Goal: Transaction & Acquisition: Purchase product/service

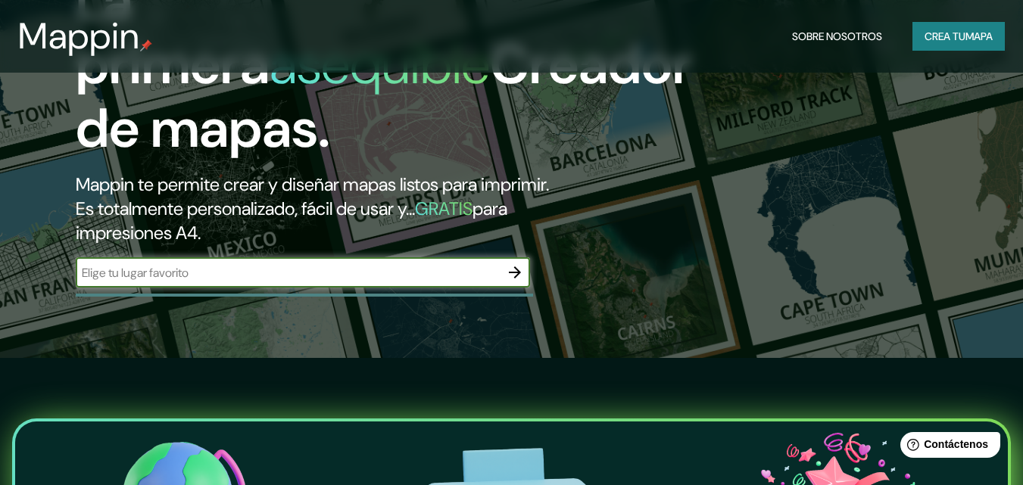
scroll to position [76, 0]
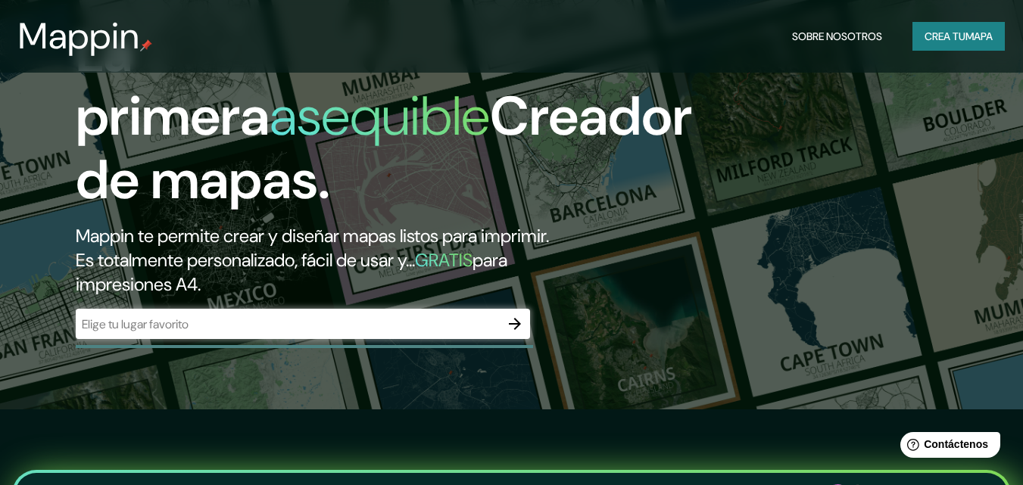
drag, startPoint x: 183, startPoint y: 338, endPoint x: 105, endPoint y: 319, distance: 80.3
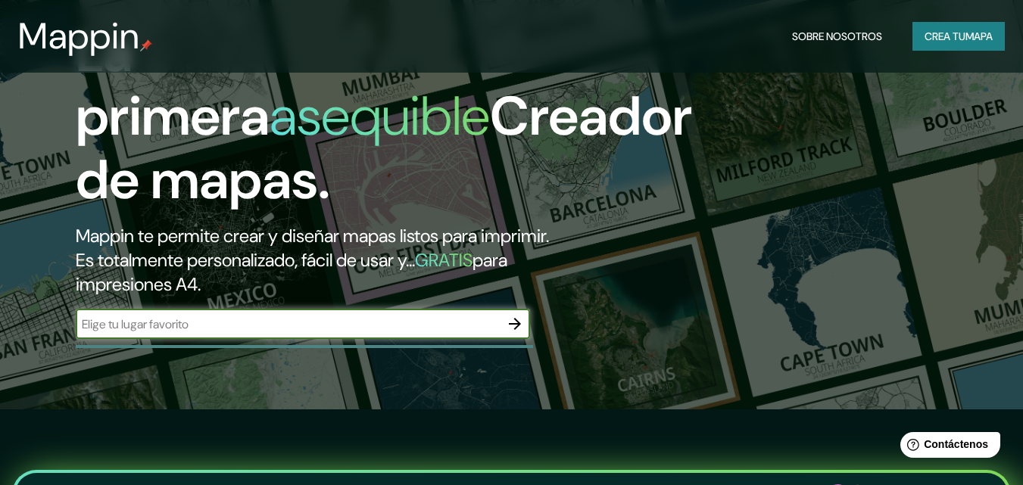
paste input "300 Chacabuco"
type input "300 Chacabuco"
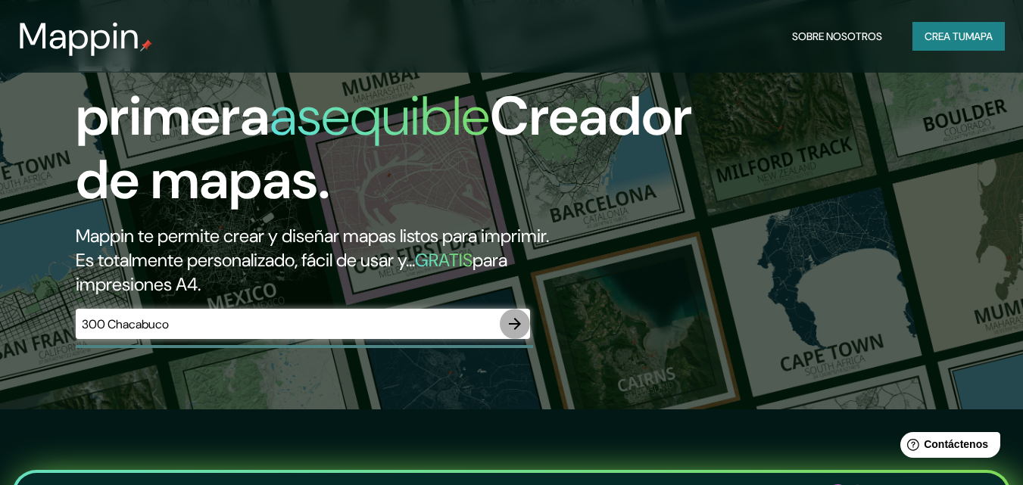
click at [518, 323] on icon "button" at bounding box center [515, 324] width 12 height 12
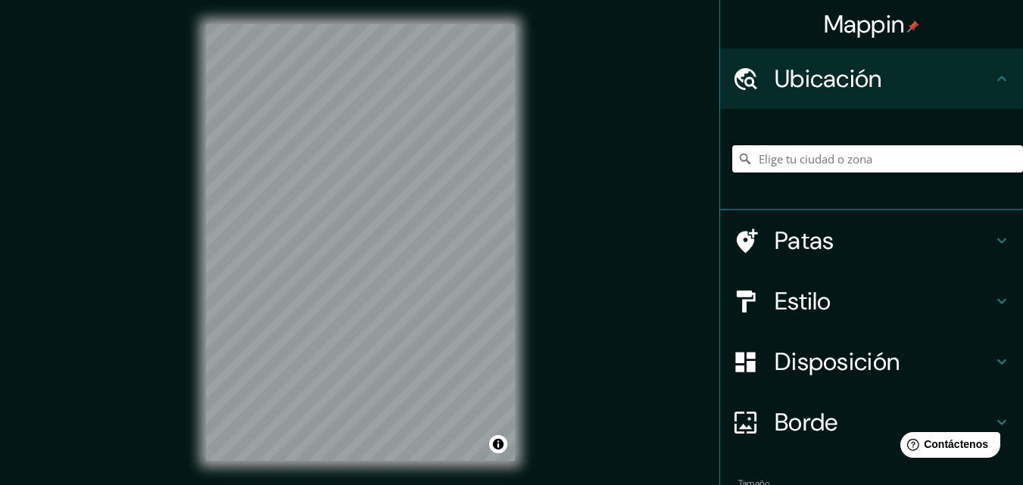
click at [801, 161] on input "Elige tu ciudad o zona" at bounding box center [877, 158] width 291 height 27
paste input "300 Chacabuco"
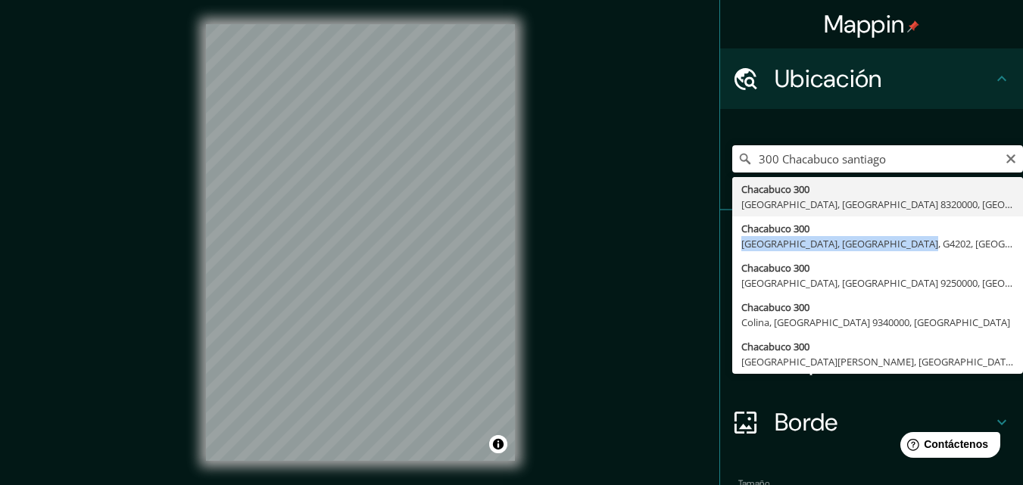
type input "[STREET_ADDRESS]"
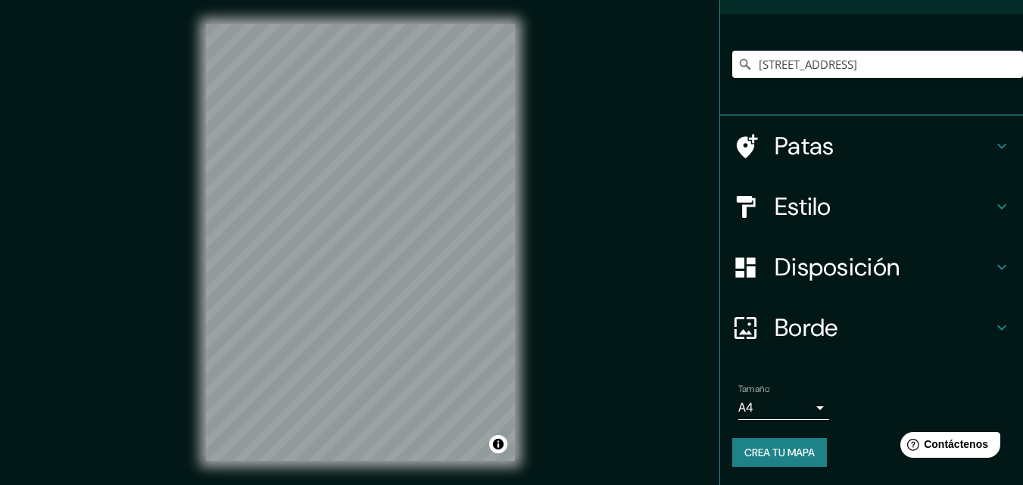
scroll to position [90, 0]
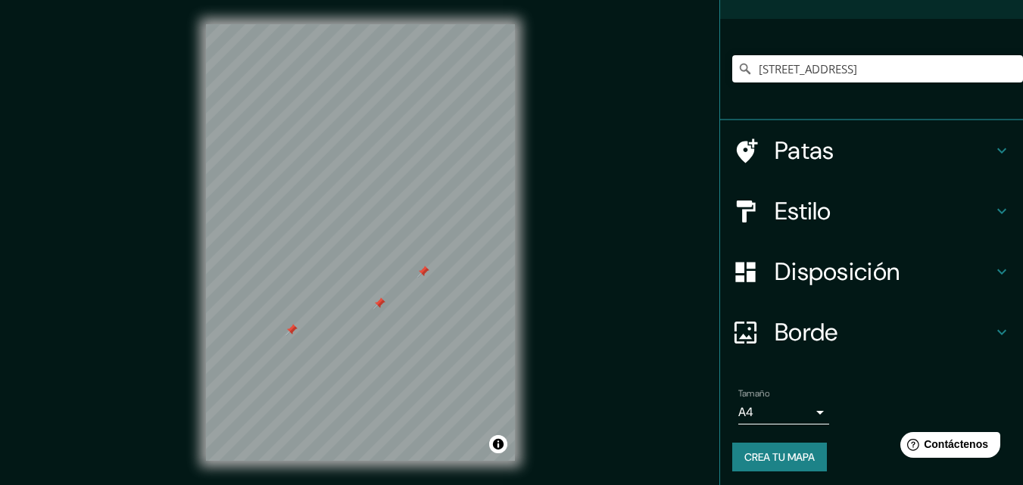
click at [775, 158] on font "Patas" at bounding box center [805, 151] width 60 height 32
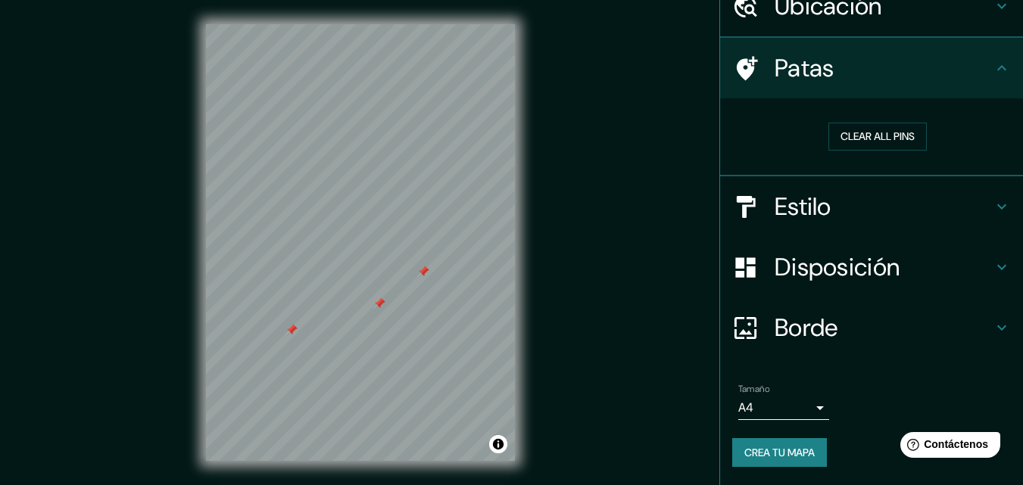
scroll to position [73, 0]
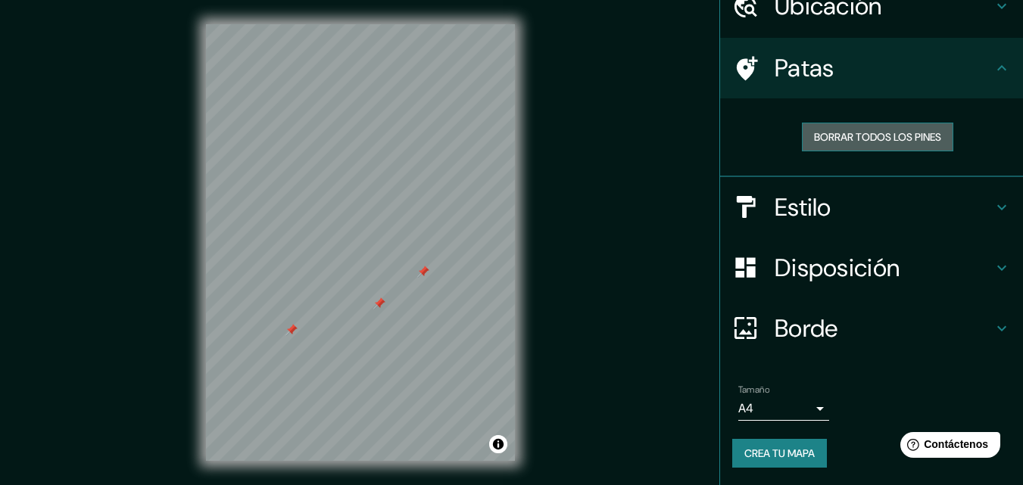
click at [826, 136] on font "Borrar todos los pines" at bounding box center [877, 137] width 127 height 14
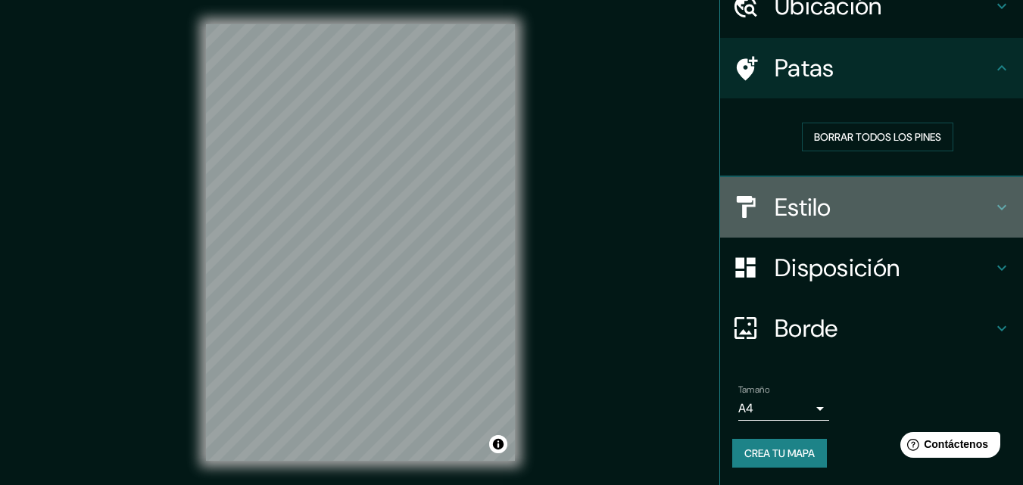
click at [830, 208] on h4 "Estilo" at bounding box center [884, 207] width 218 height 30
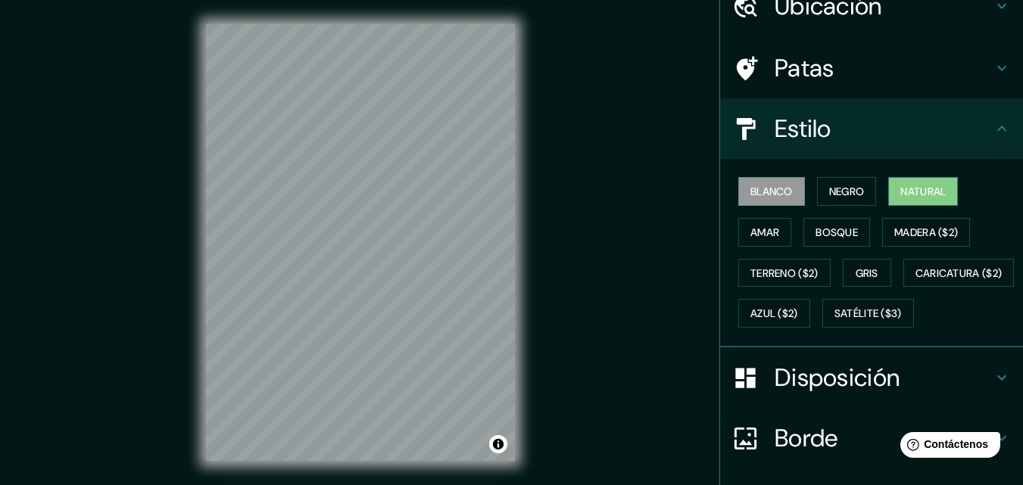
click at [900, 192] on font "Natural" at bounding box center [922, 192] width 45 height 14
click at [763, 230] on font "Amar" at bounding box center [764, 233] width 29 height 14
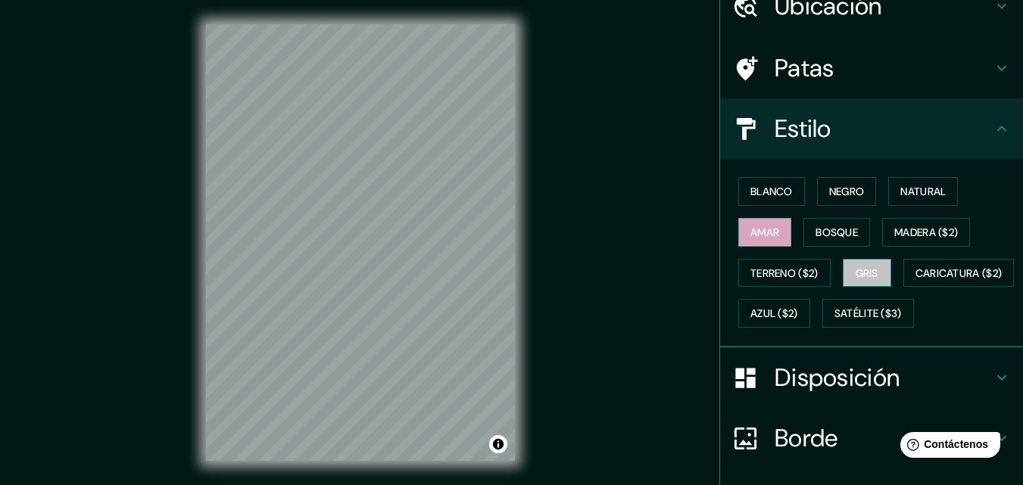
click at [856, 275] on font "Gris" at bounding box center [867, 274] width 23 height 14
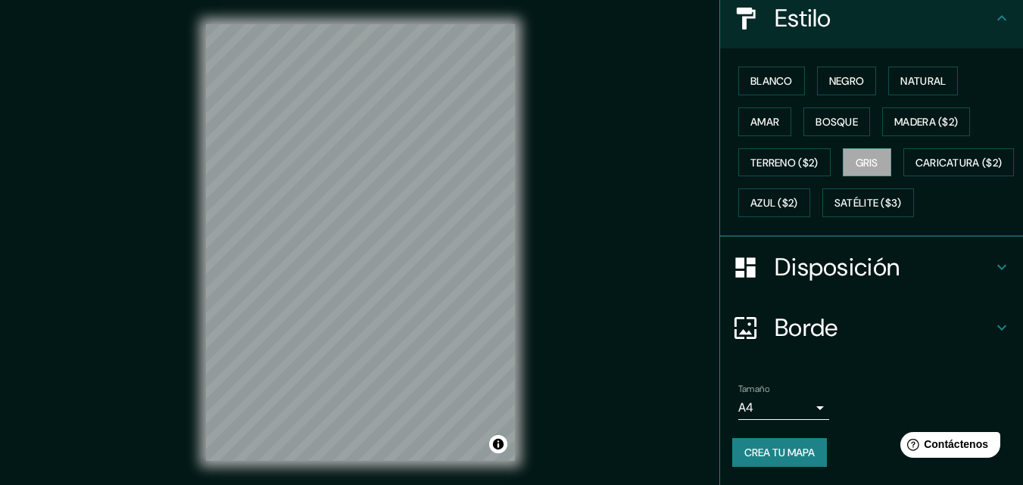
click at [816, 260] on font "Disposición" at bounding box center [837, 267] width 125 height 32
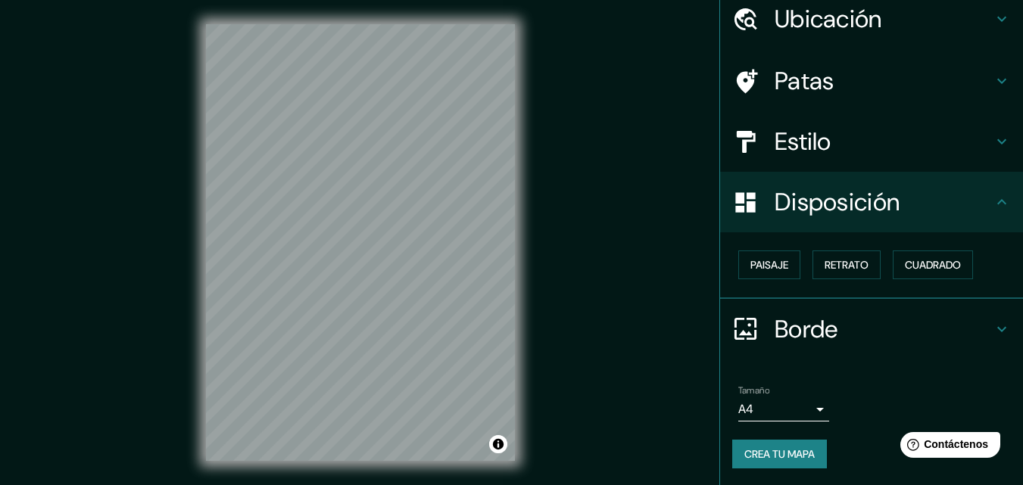
scroll to position [61, 0]
click at [917, 268] on font "Cuadrado" at bounding box center [933, 264] width 56 height 14
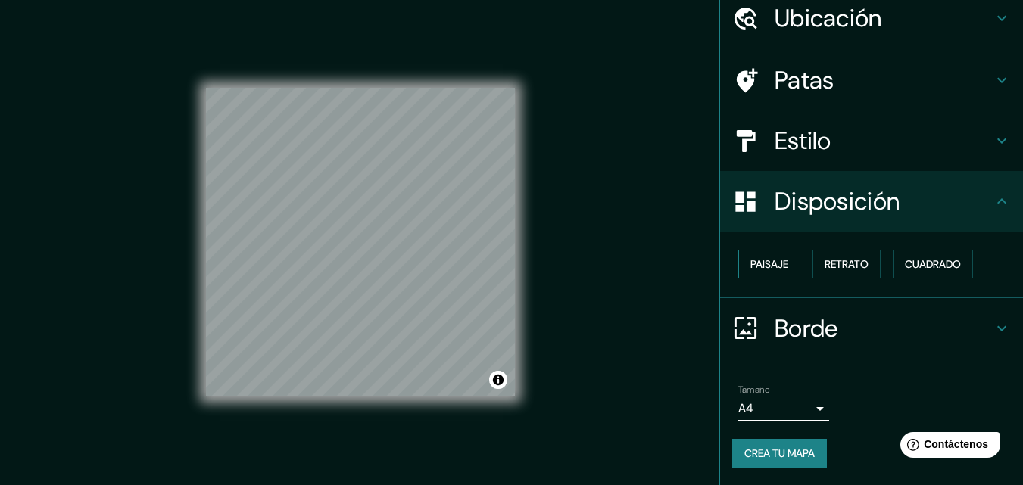
click at [755, 270] on font "Paisaje" at bounding box center [769, 264] width 38 height 14
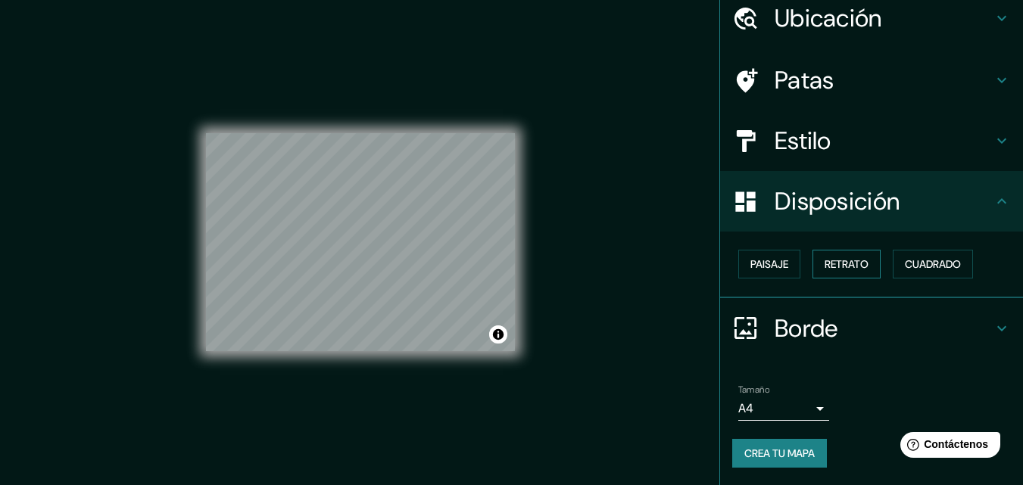
click at [828, 276] on button "Retrato" at bounding box center [846, 264] width 68 height 29
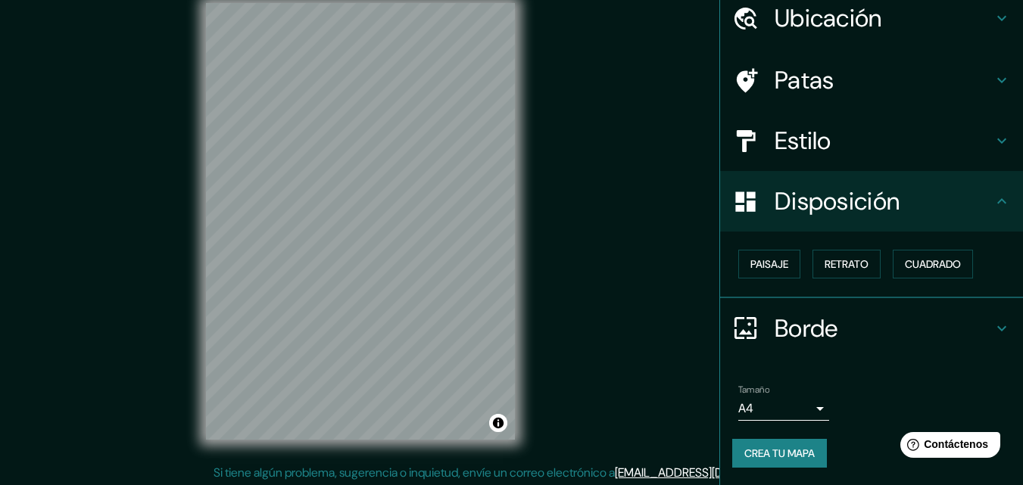
scroll to position [24, 0]
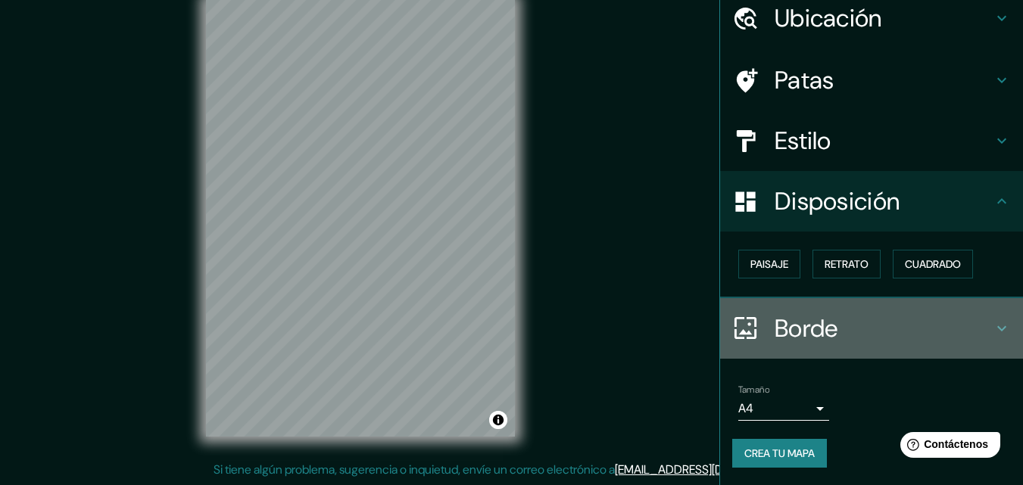
click at [808, 320] on font "Borde" at bounding box center [807, 329] width 64 height 32
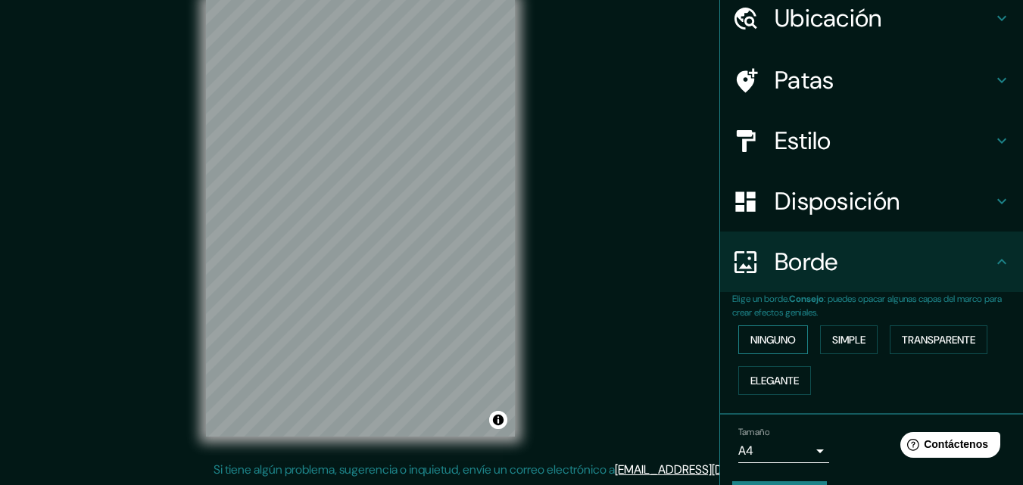
click at [775, 342] on font "Ninguno" at bounding box center [772, 340] width 45 height 14
click at [832, 342] on font "Simple" at bounding box center [848, 340] width 33 height 14
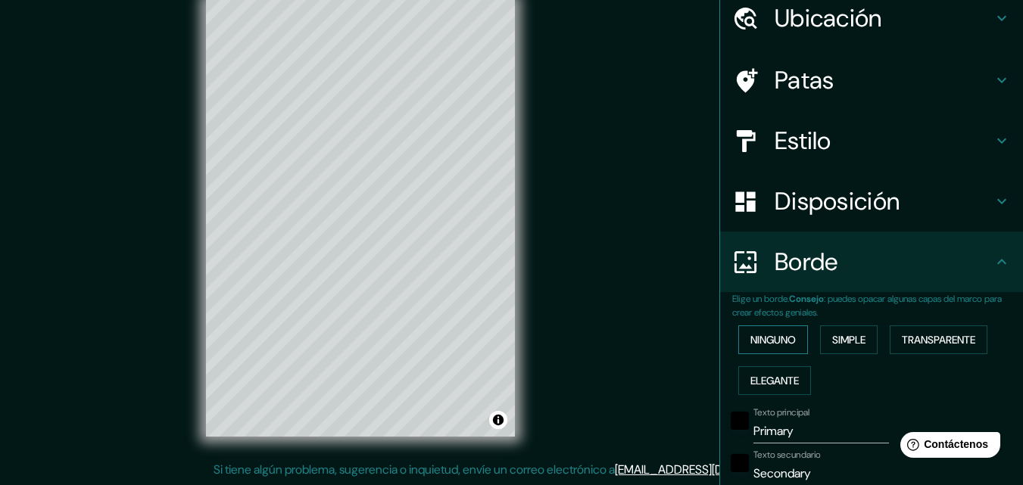
click at [789, 332] on button "Ninguno" at bounding box center [773, 340] width 70 height 29
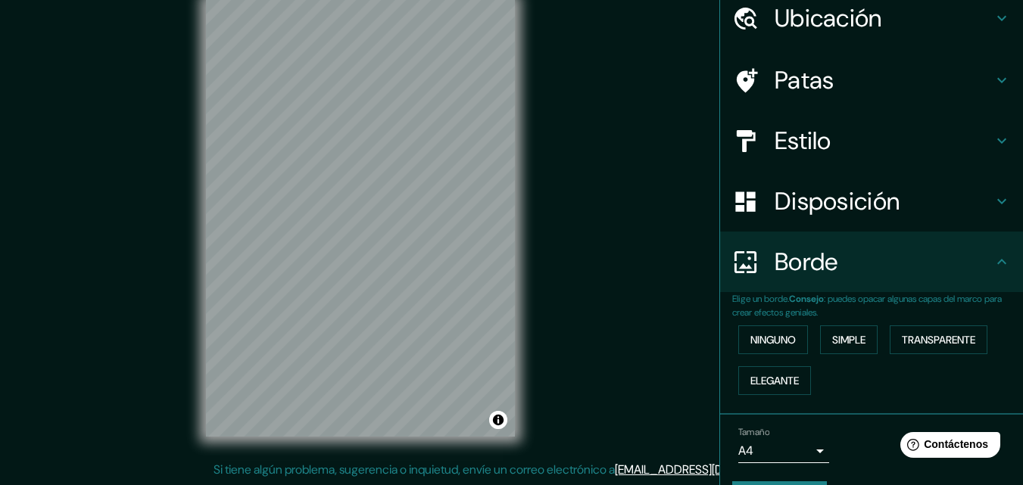
click at [698, 269] on div "Mappin Ubicación [STREET_ADDRESS] Patas Estilo Disposición Borde Elige un borde…" at bounding box center [511, 231] width 1023 height 510
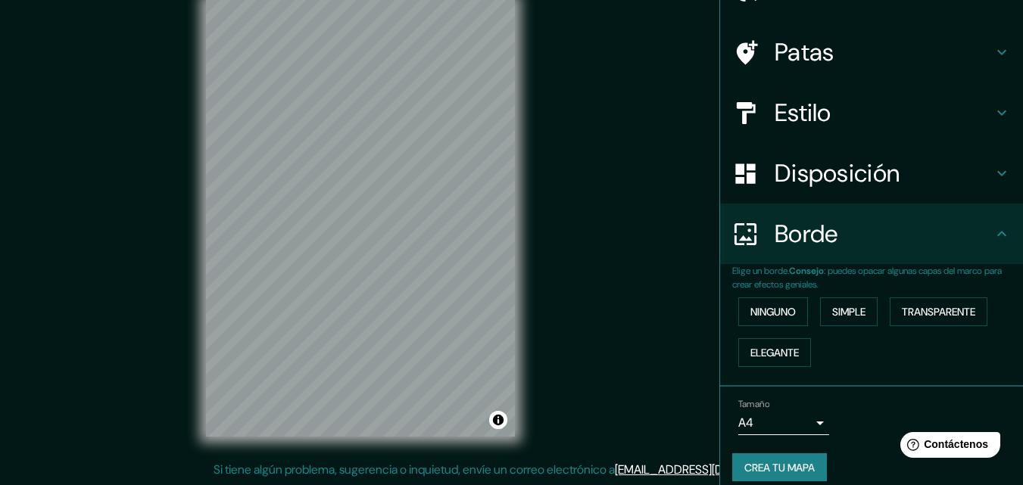
scroll to position [103, 0]
